Goal: Information Seeking & Learning: Understand process/instructions

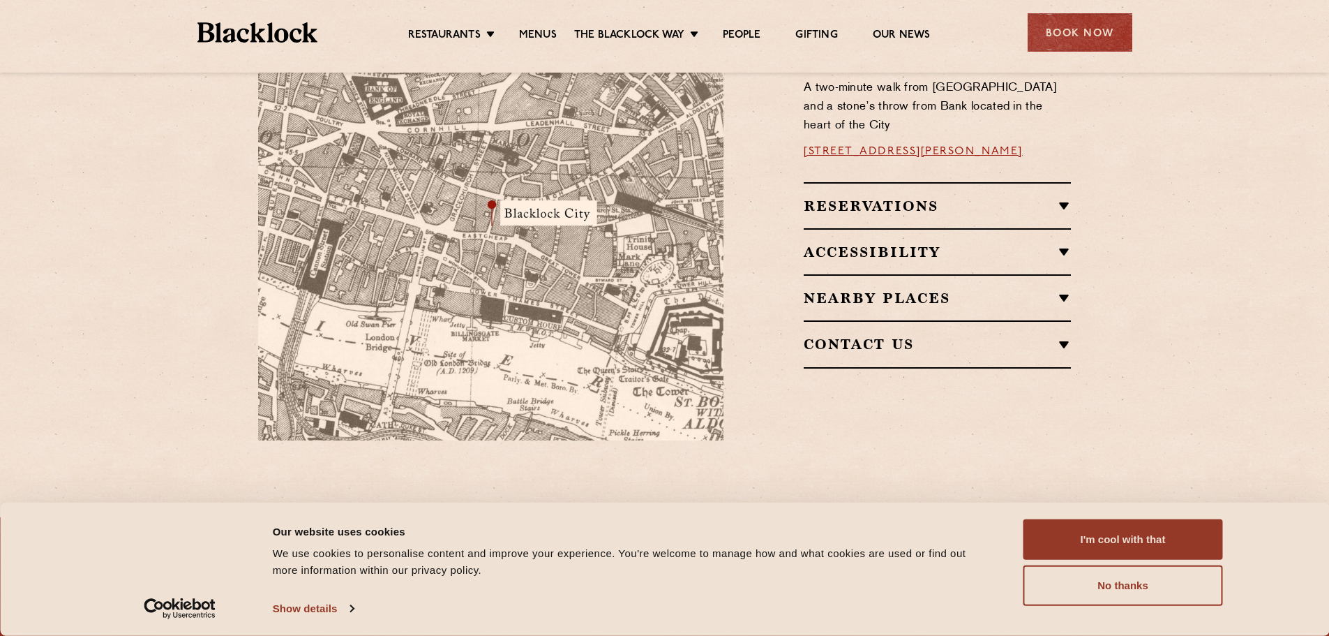
scroll to position [907, 0]
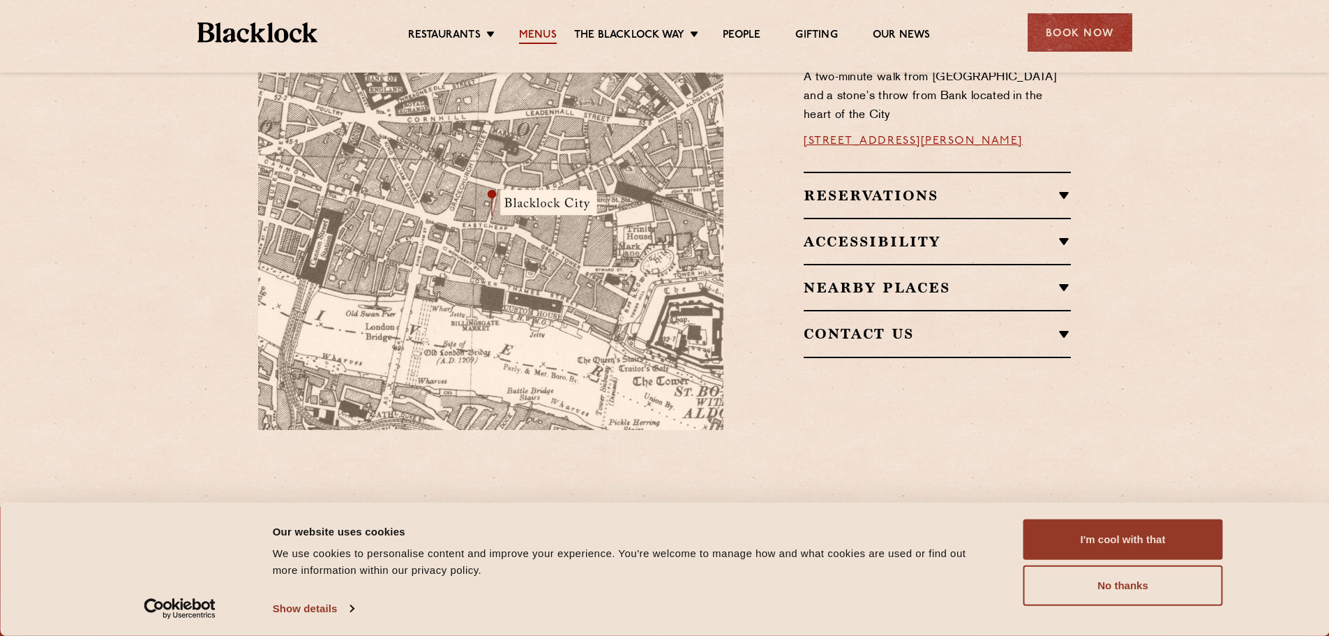
click at [539, 37] on link "Menus" at bounding box center [538, 36] width 38 height 15
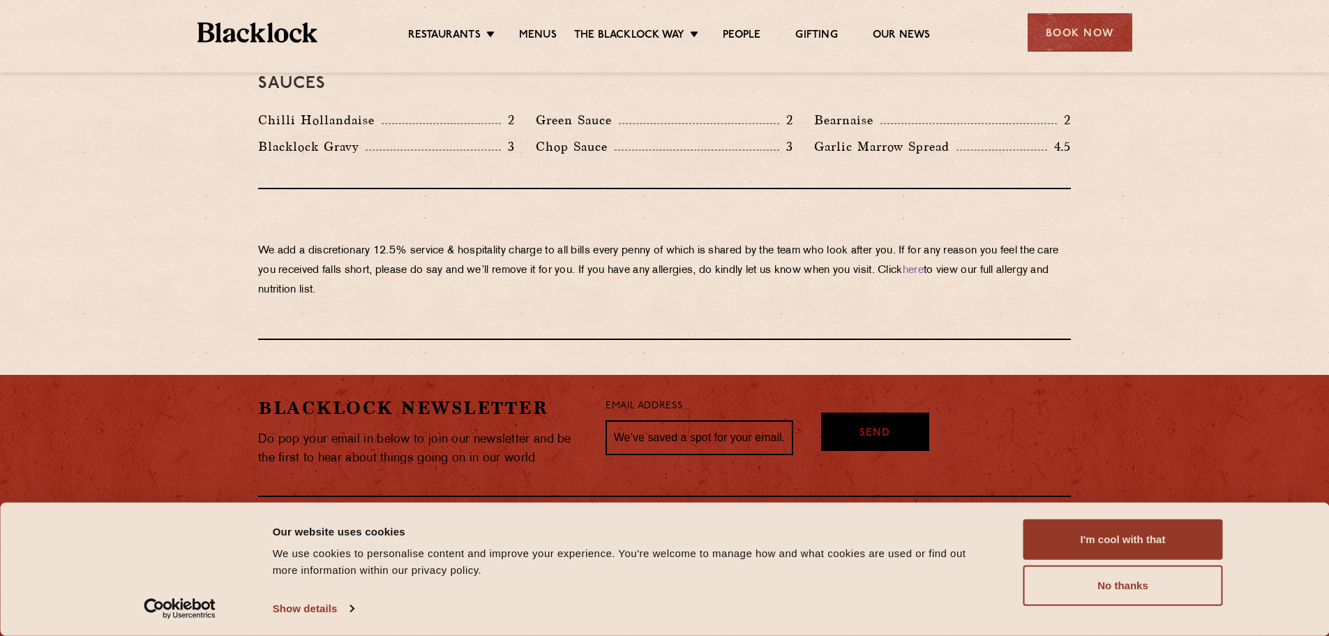
scroll to position [2373, 0]
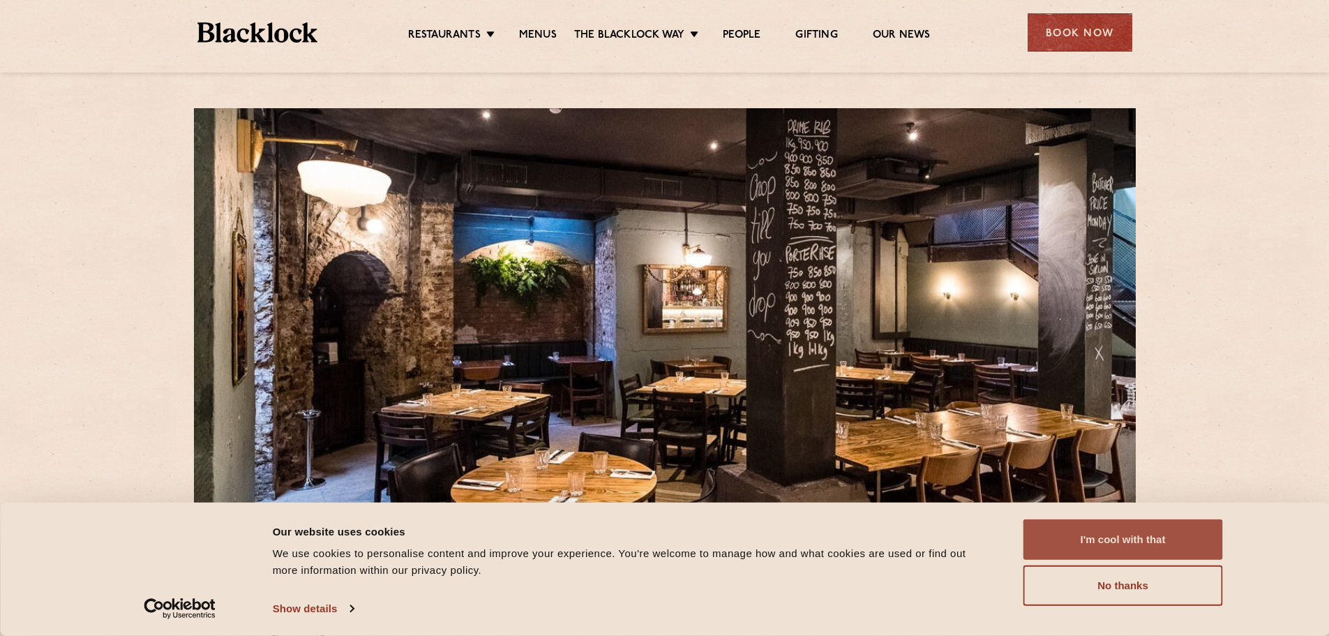
click at [1157, 531] on button "I'm cool with that" at bounding box center [1123, 539] width 200 height 40
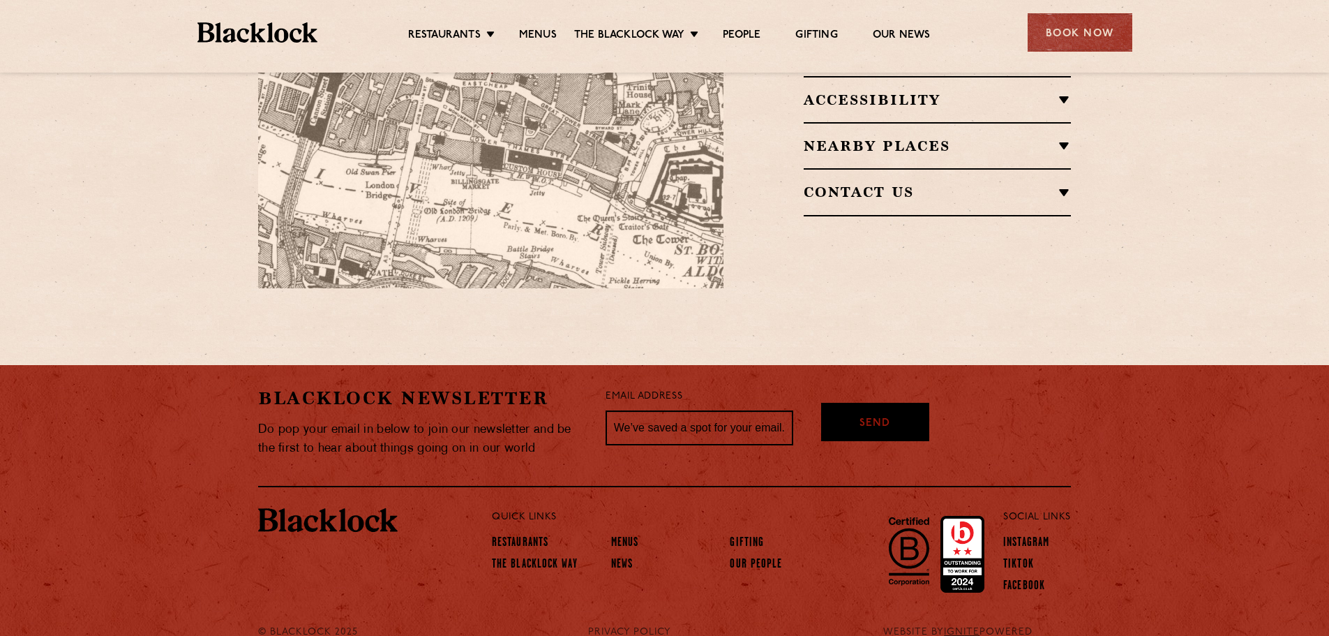
scroll to position [1062, 0]
